Goal: Task Accomplishment & Management: Manage account settings

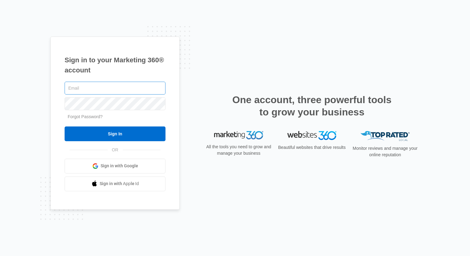
click at [116, 85] on input "text" at bounding box center [115, 88] width 101 height 13
click at [128, 165] on span "Sign in with Google" at bounding box center [119, 166] width 37 height 6
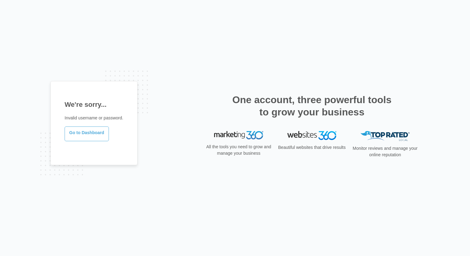
click at [91, 135] on link "Go to Dashboard" at bounding box center [87, 134] width 44 height 15
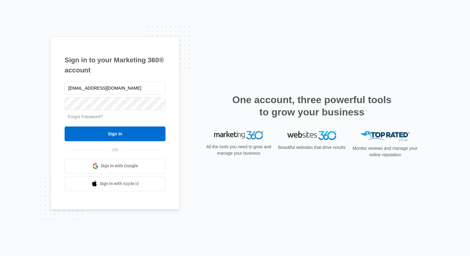
type input "[EMAIL_ADDRESS][DOMAIN_NAME]"
click at [68, 115] on link "Forgot Password?" at bounding box center [85, 116] width 35 height 5
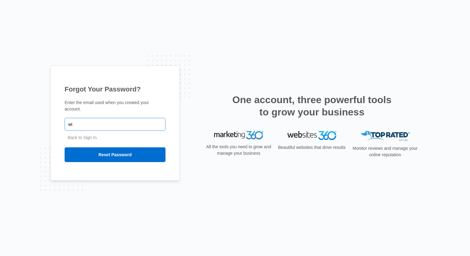
type input "[EMAIL_ADDRESS][DOMAIN_NAME]"
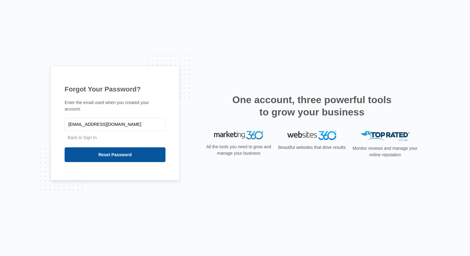
click at [87, 153] on input "Reset Password" at bounding box center [115, 155] width 101 height 15
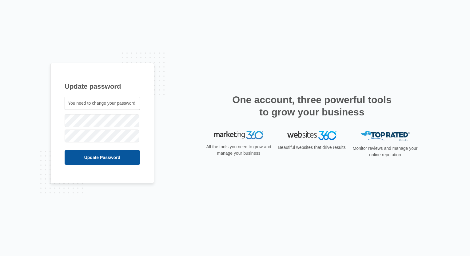
click at [84, 160] on input "Update Password" at bounding box center [102, 157] width 75 height 15
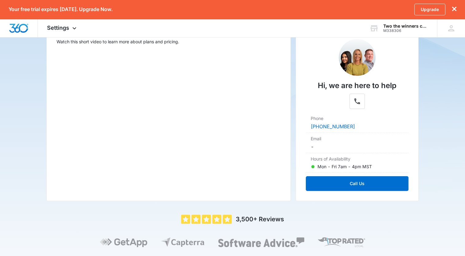
scroll to position [131, 0]
